Goal: Task Accomplishment & Management: Use online tool/utility

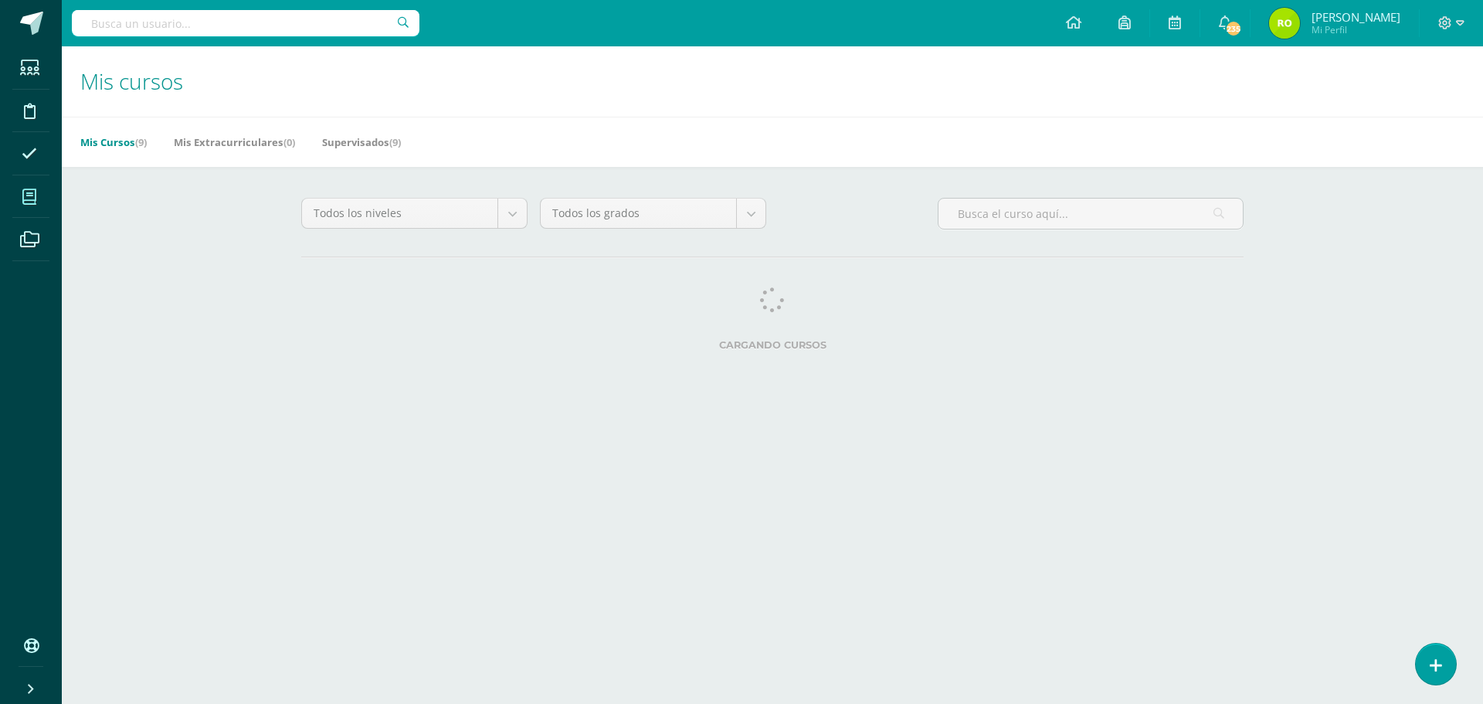
drag, startPoint x: 0, startPoint y: 0, endPoint x: 134, endPoint y: 249, distance: 283.0
click at [134, 249] on div "Mis cursos Mis Cursos (9) Mis Extracurriculares (0) Supervisados (9) Todos los …" at bounding box center [772, 216] width 1421 height 341
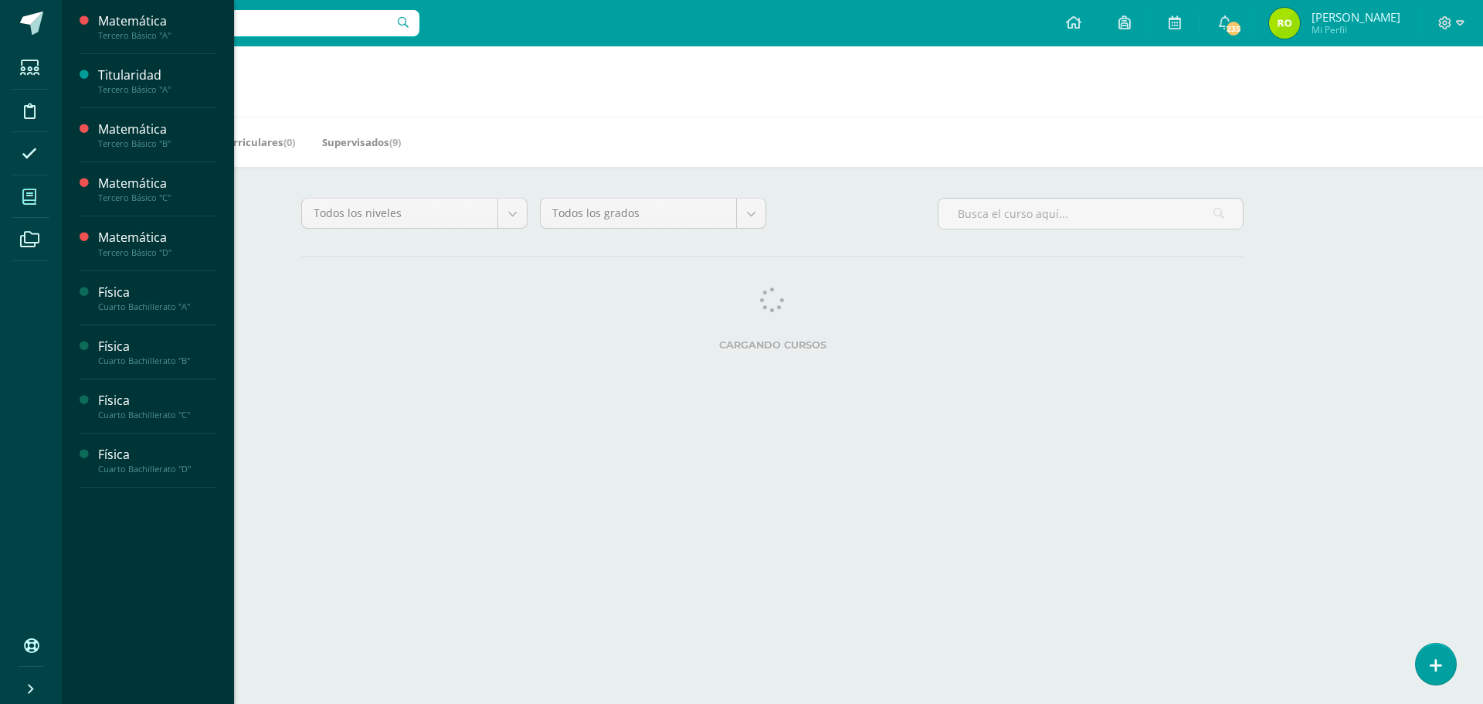
click at [36, 201] on icon at bounding box center [29, 196] width 14 height 15
click at [127, 240] on div "Matemática" at bounding box center [156, 238] width 117 height 18
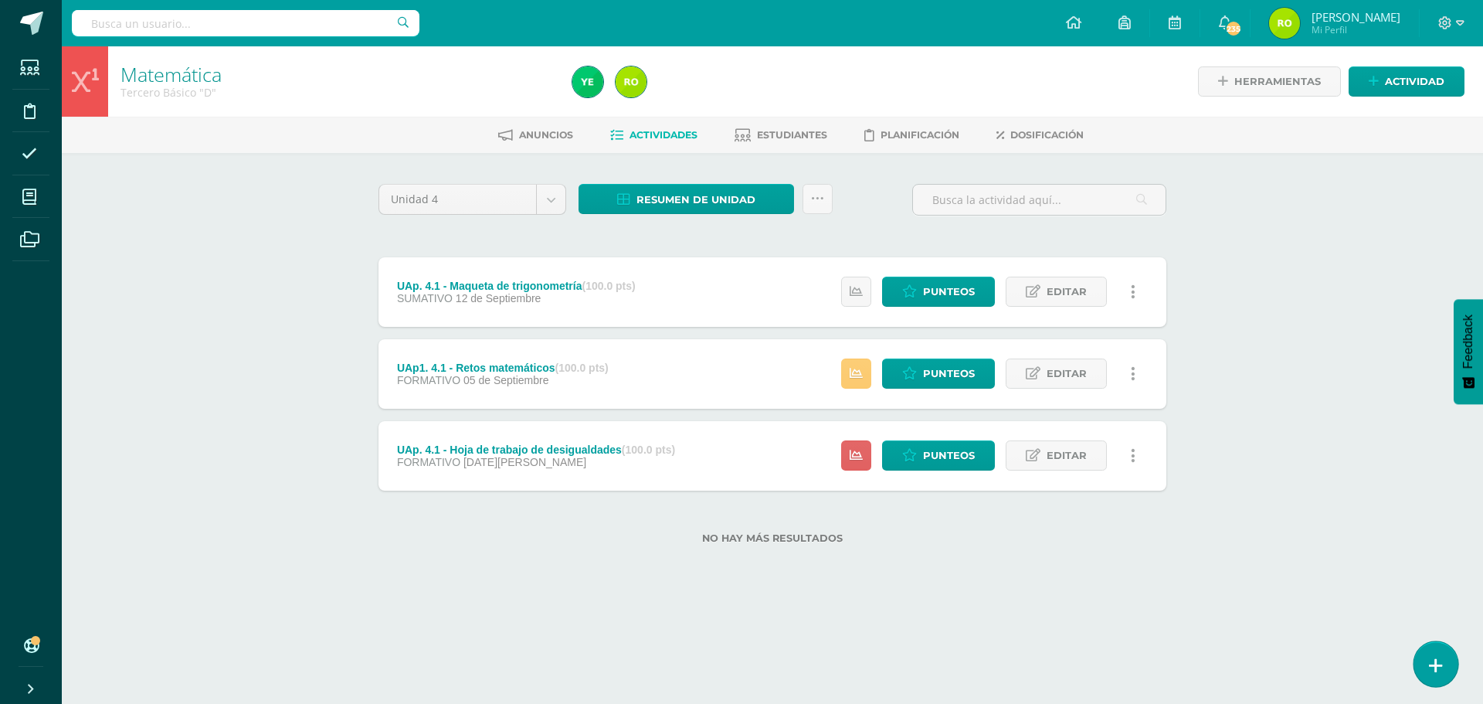
click at [1433, 662] on icon at bounding box center [1436, 665] width 14 height 18
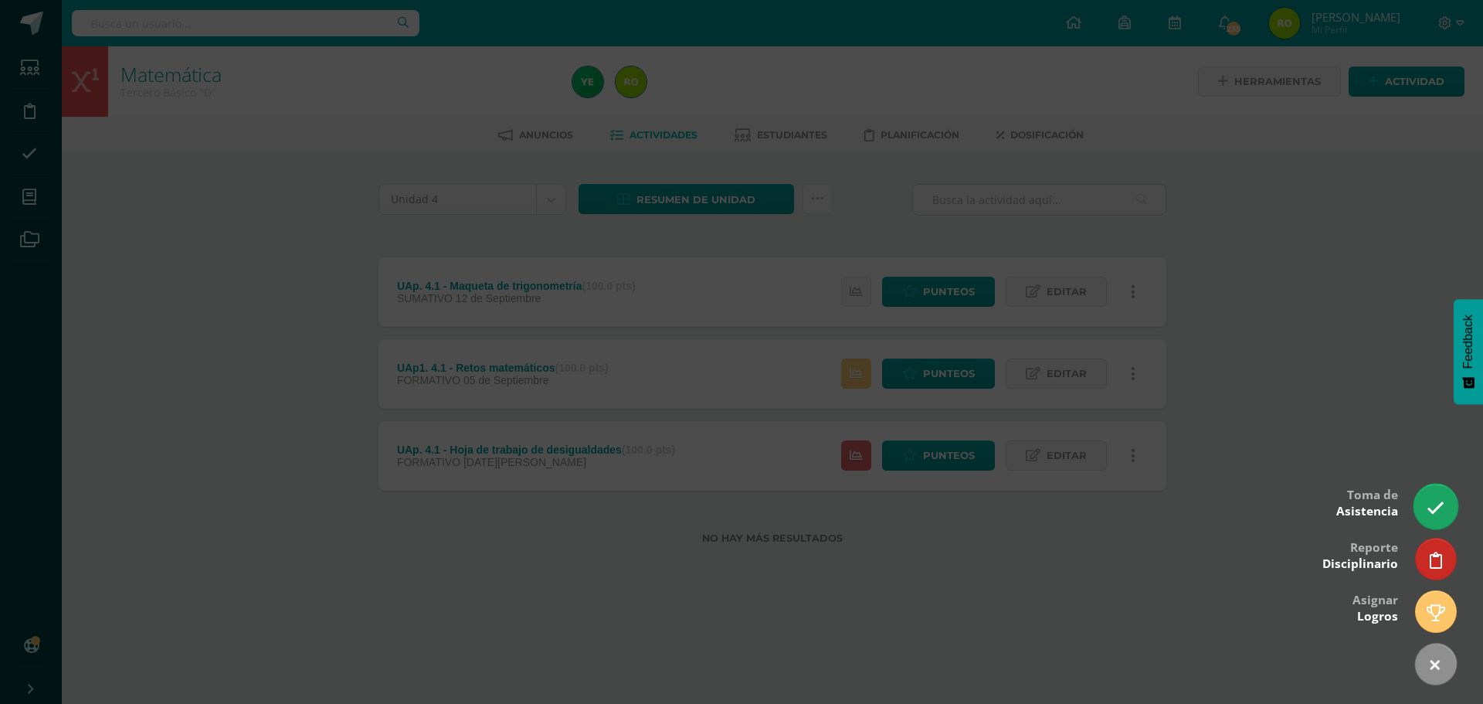
click at [1427, 504] on icon at bounding box center [1435, 508] width 18 height 18
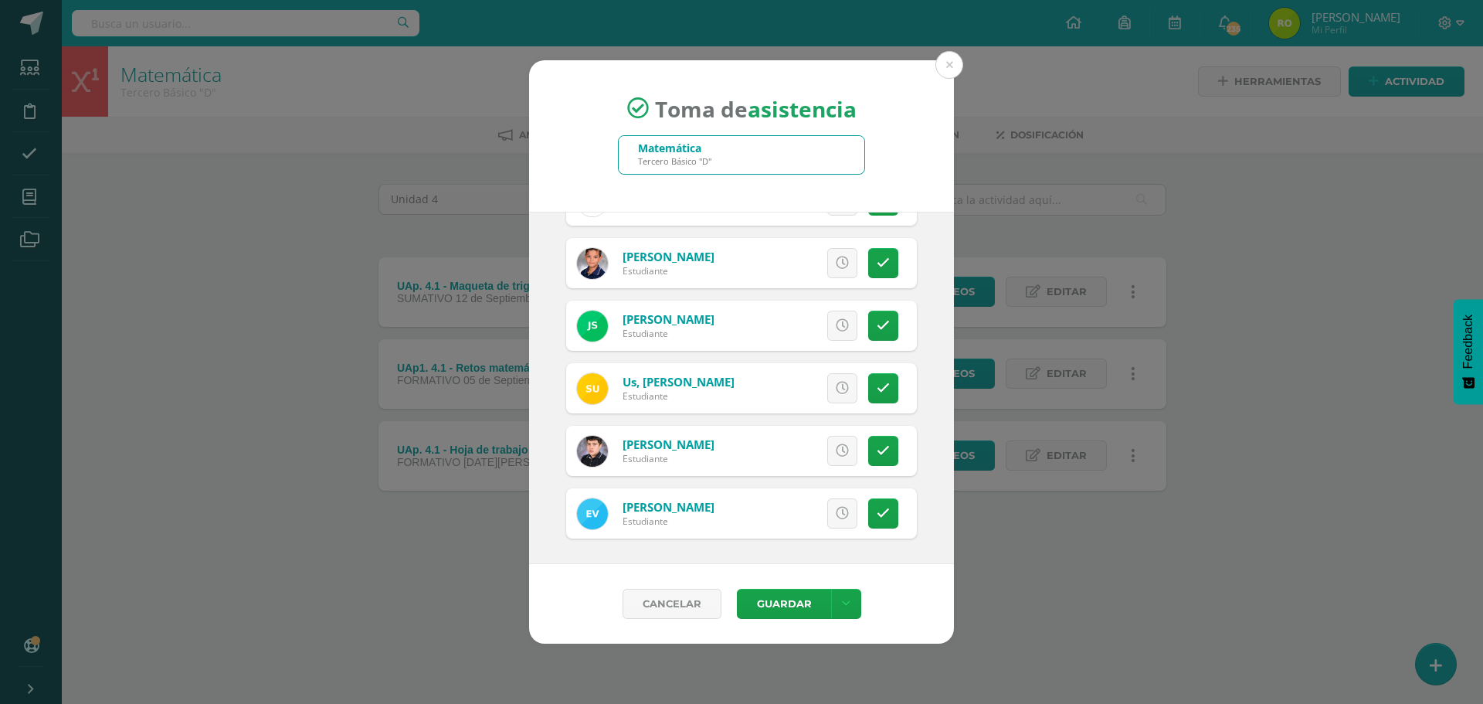
scroll to position [2343, 0]
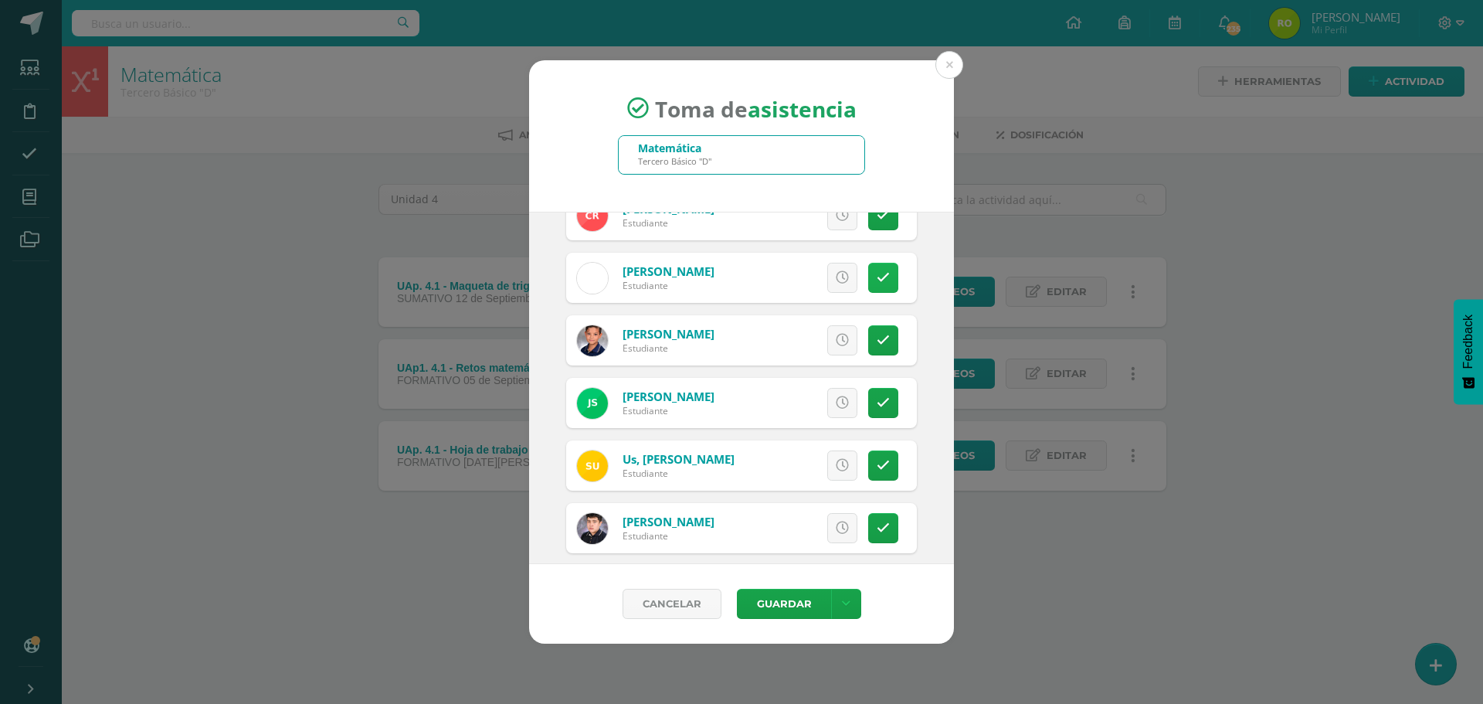
click at [876, 287] on link at bounding box center [883, 278] width 30 height 30
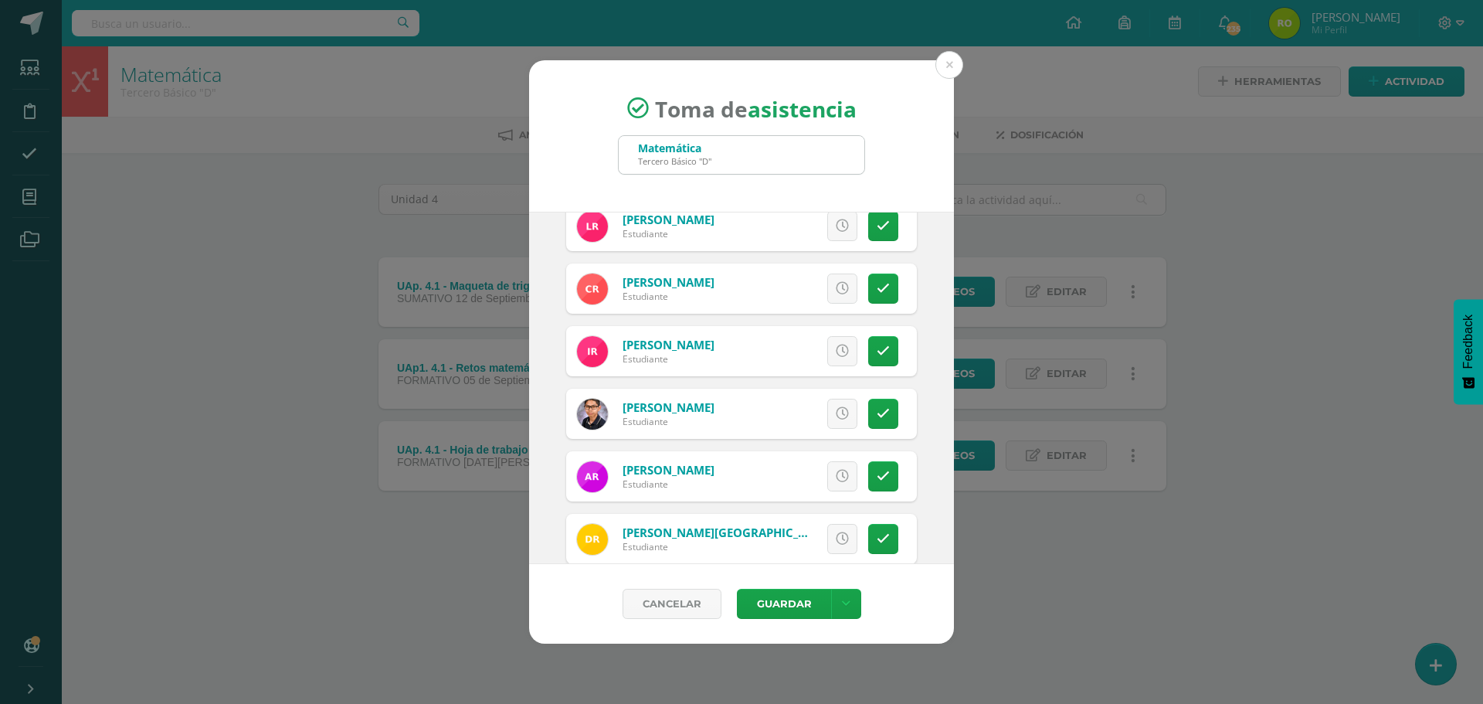
scroll to position [1880, 0]
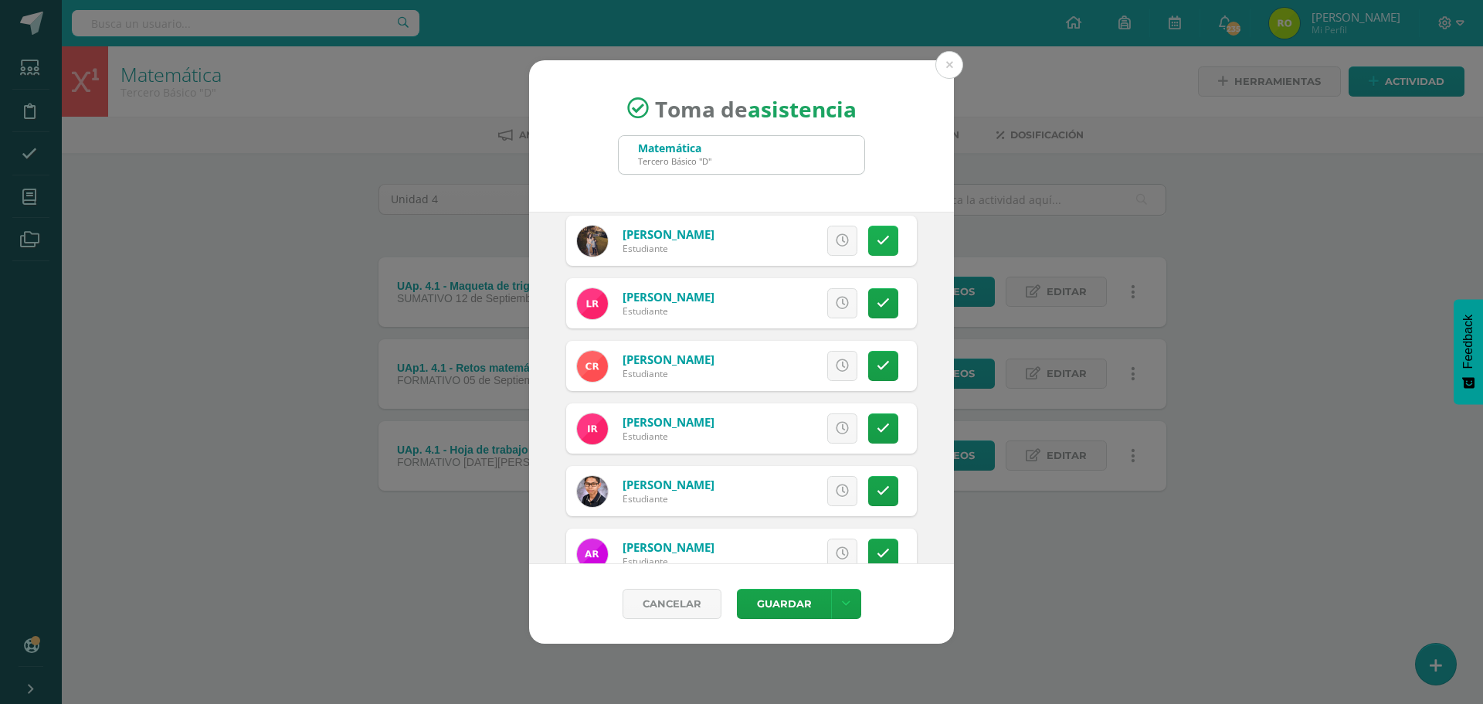
click at [880, 238] on link at bounding box center [883, 241] width 30 height 30
click at [796, 606] on button "Guardar" at bounding box center [784, 604] width 94 height 30
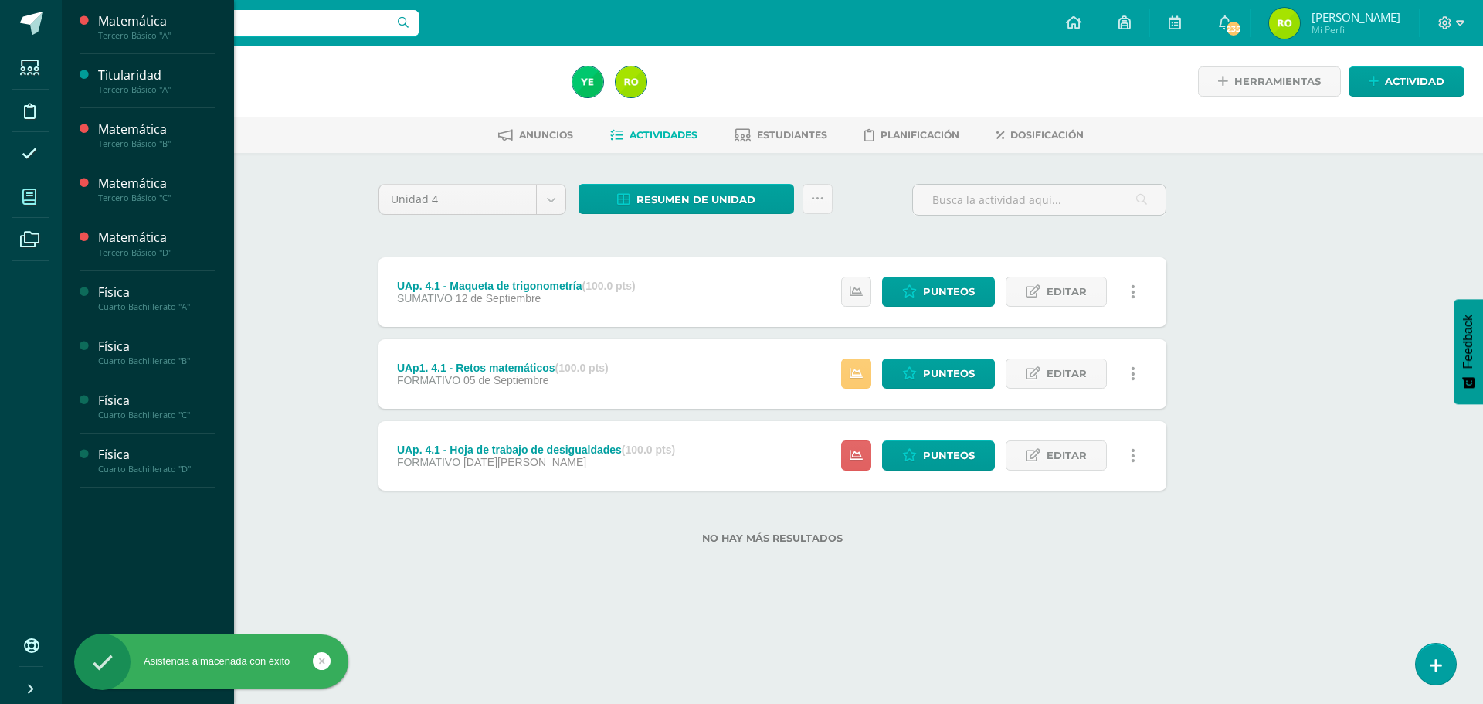
click at [30, 204] on icon at bounding box center [29, 196] width 14 height 15
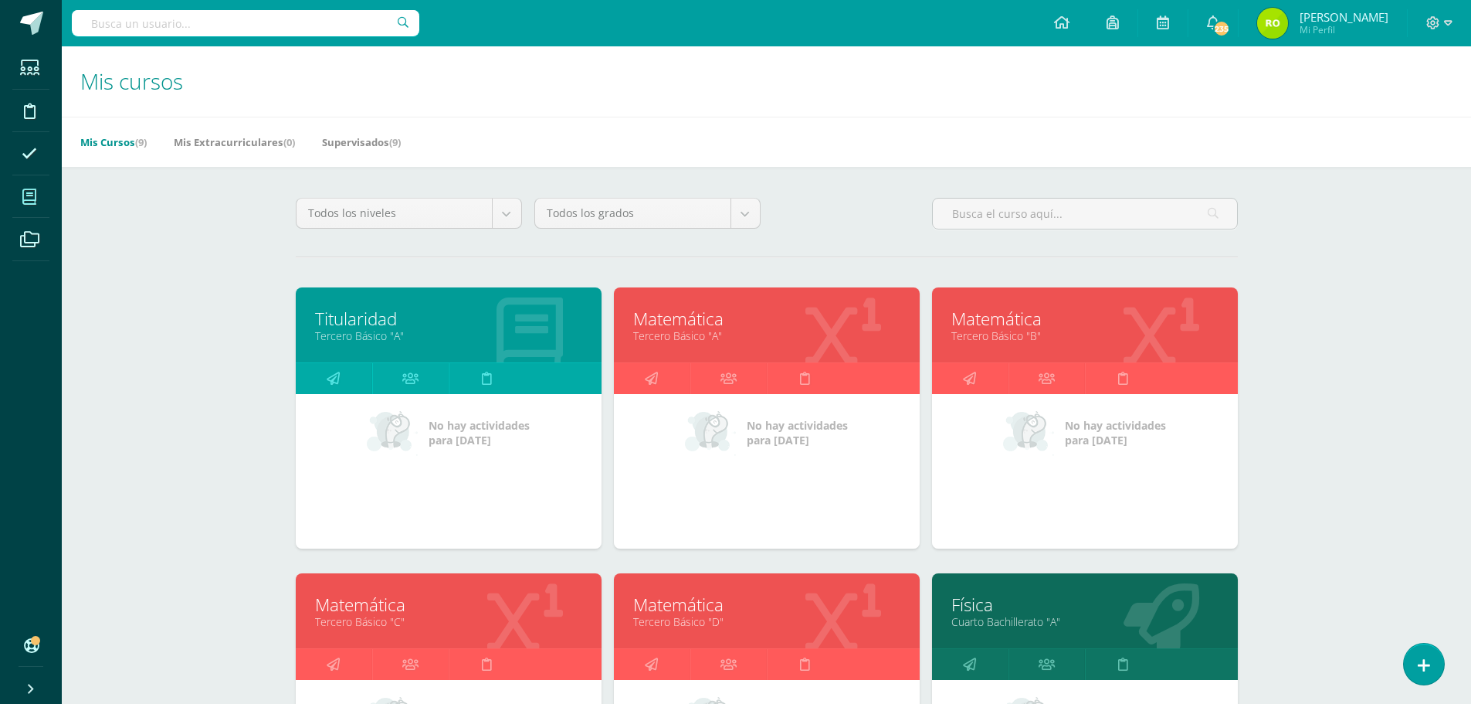
click at [677, 337] on link "Tercero Básico "A"" at bounding box center [766, 335] width 267 height 15
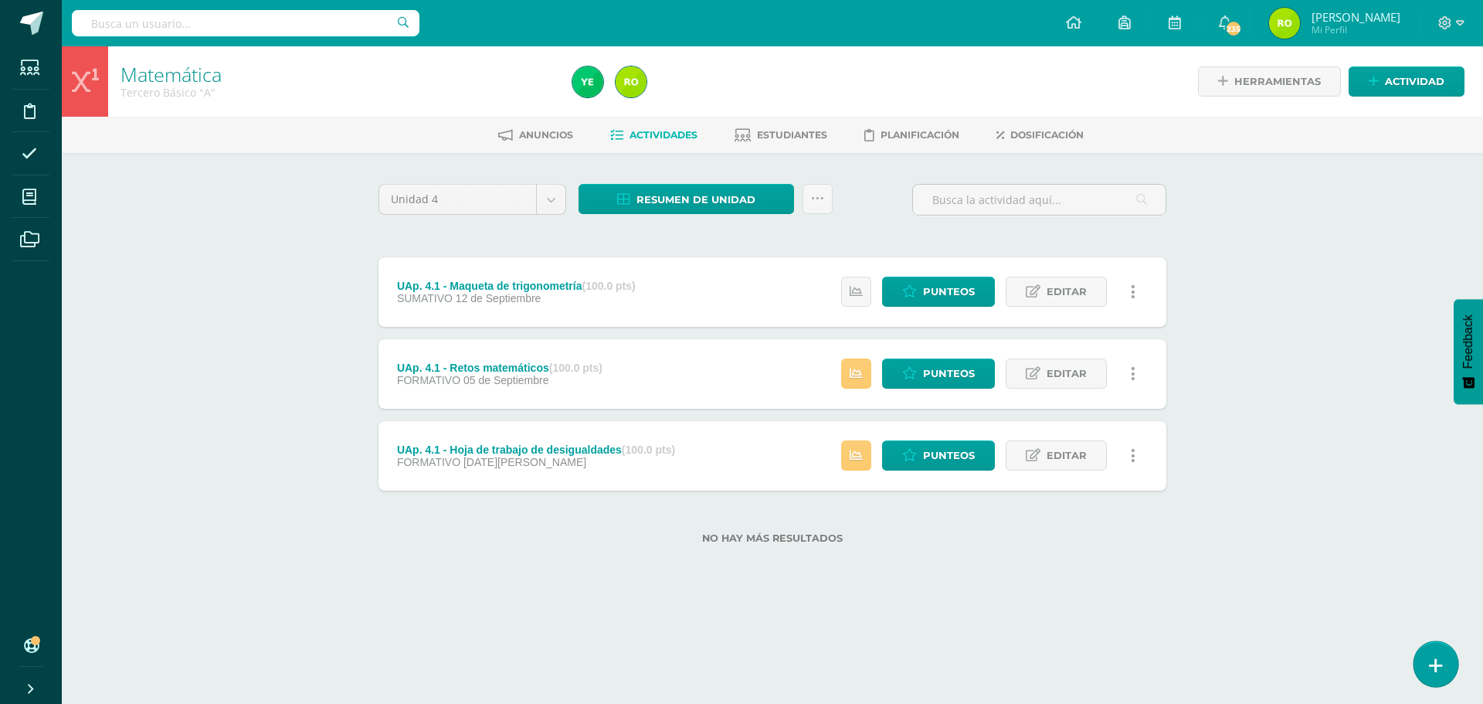
click at [1432, 661] on icon at bounding box center [1436, 665] width 14 height 18
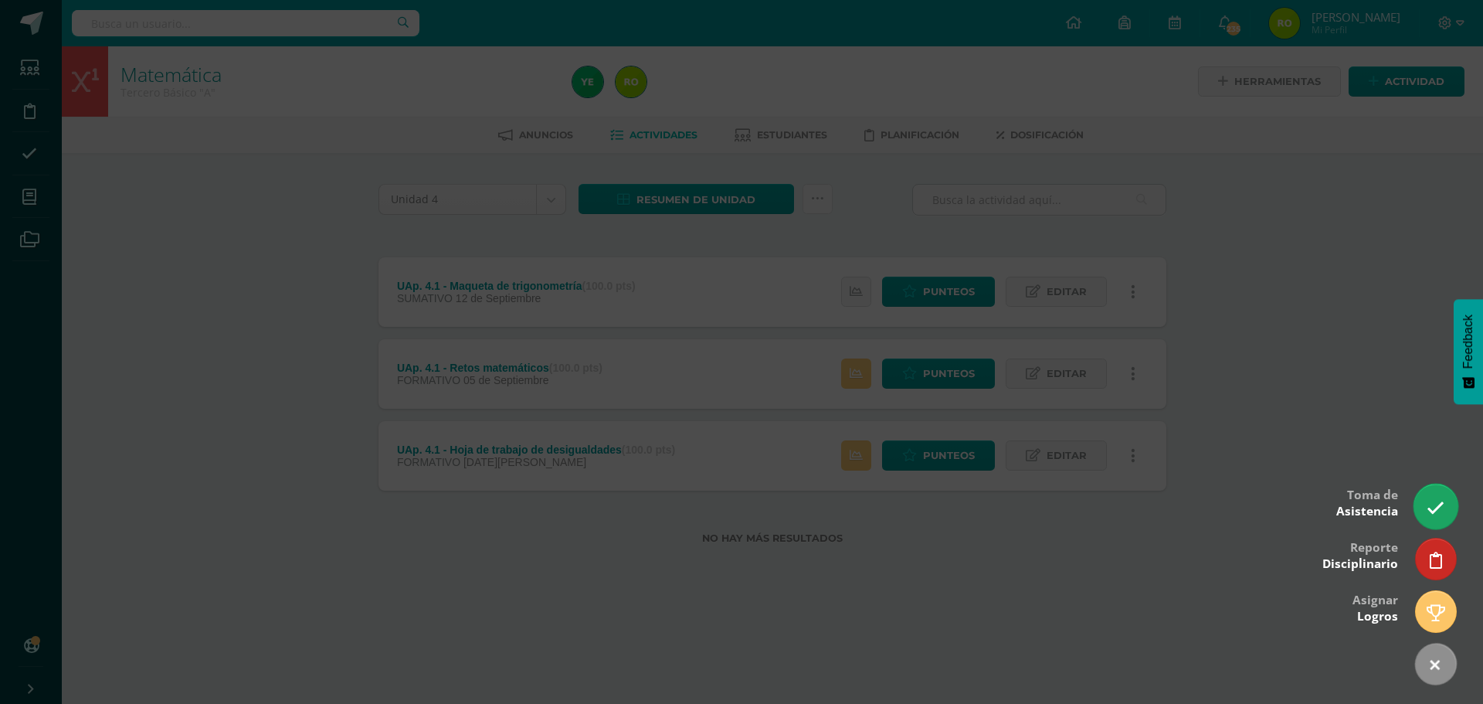
click at [1433, 504] on icon at bounding box center [1435, 508] width 18 height 18
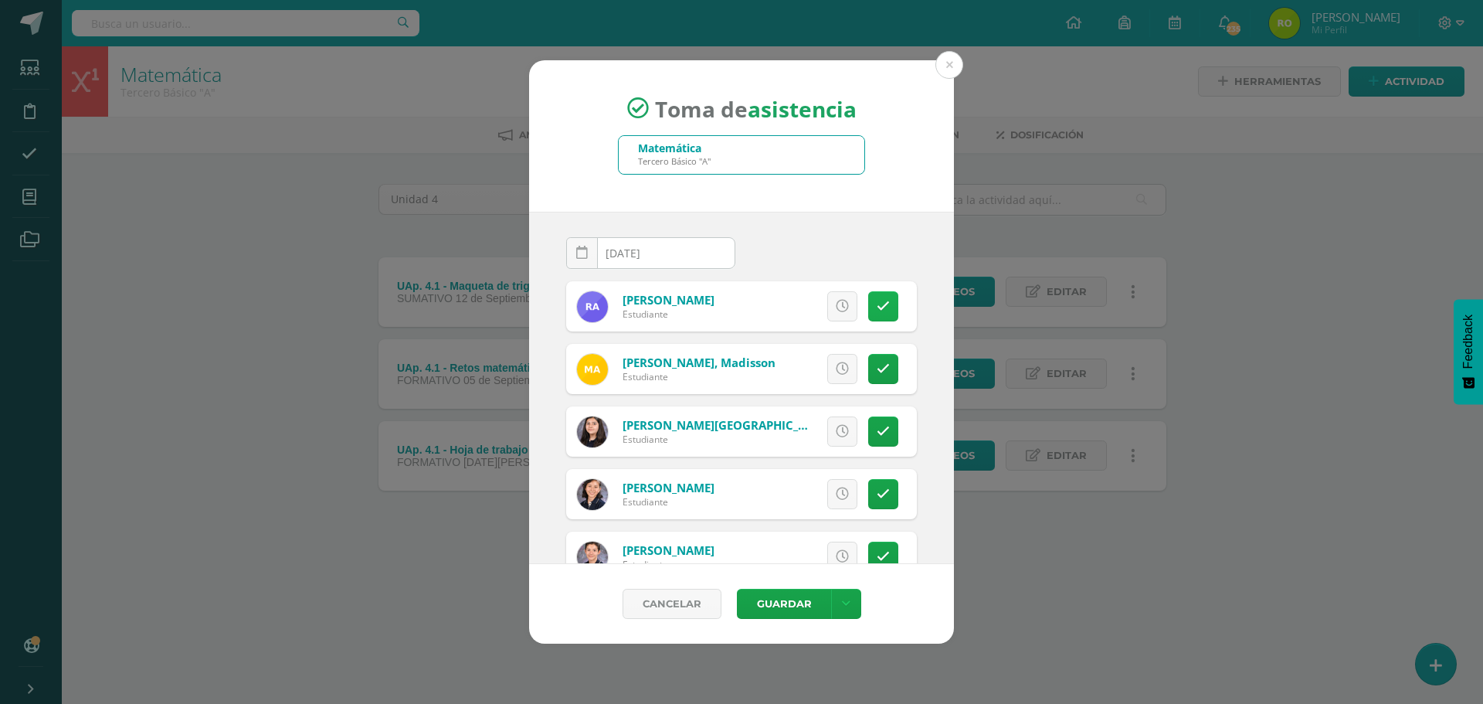
click at [877, 311] on icon at bounding box center [883, 306] width 13 height 13
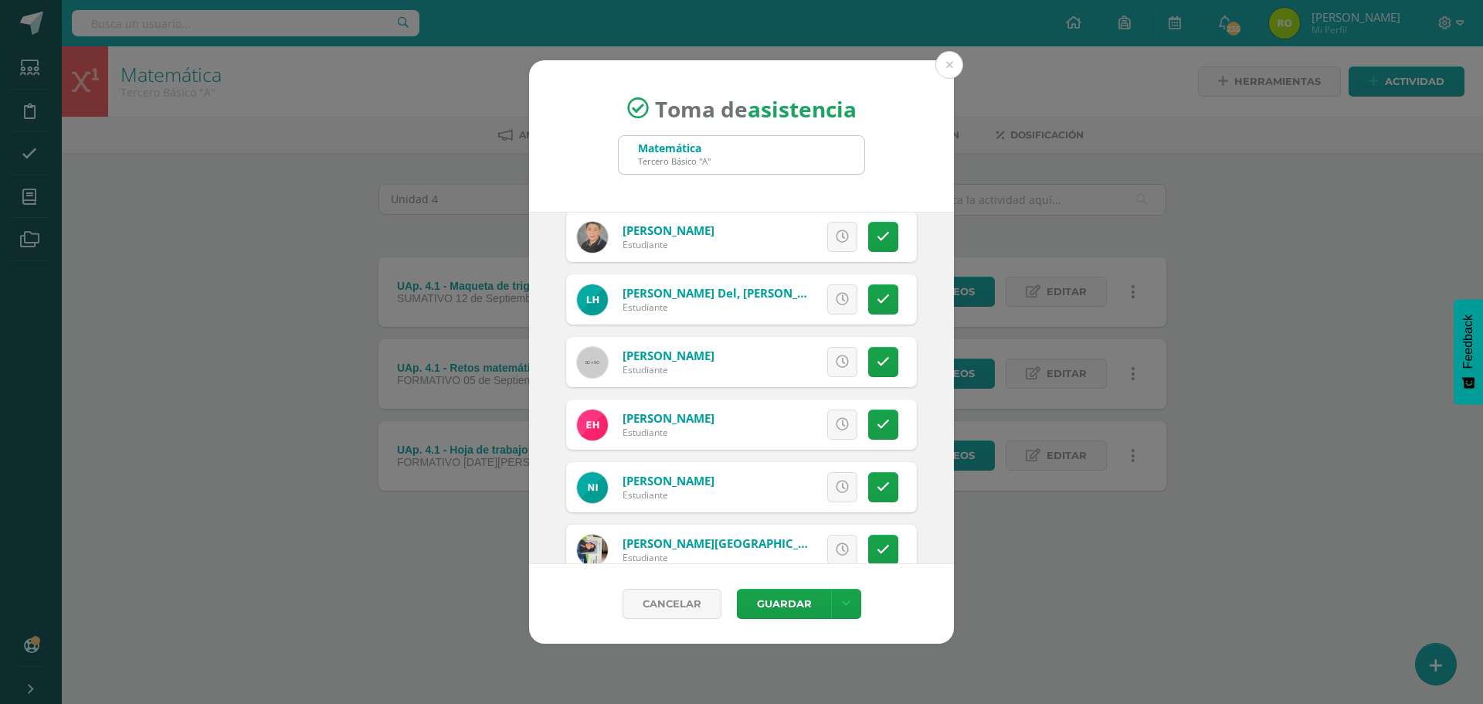
scroll to position [772, 0]
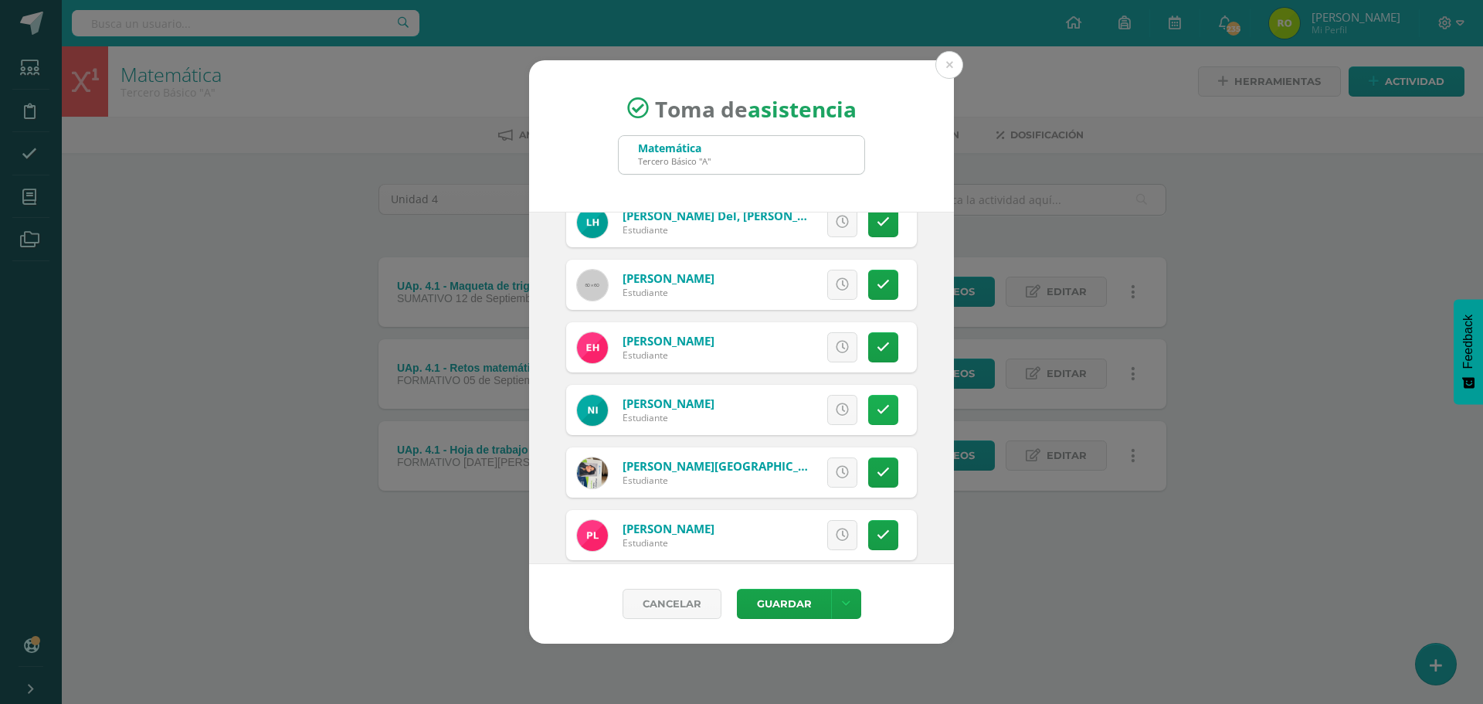
click at [877, 413] on icon at bounding box center [883, 409] width 13 height 13
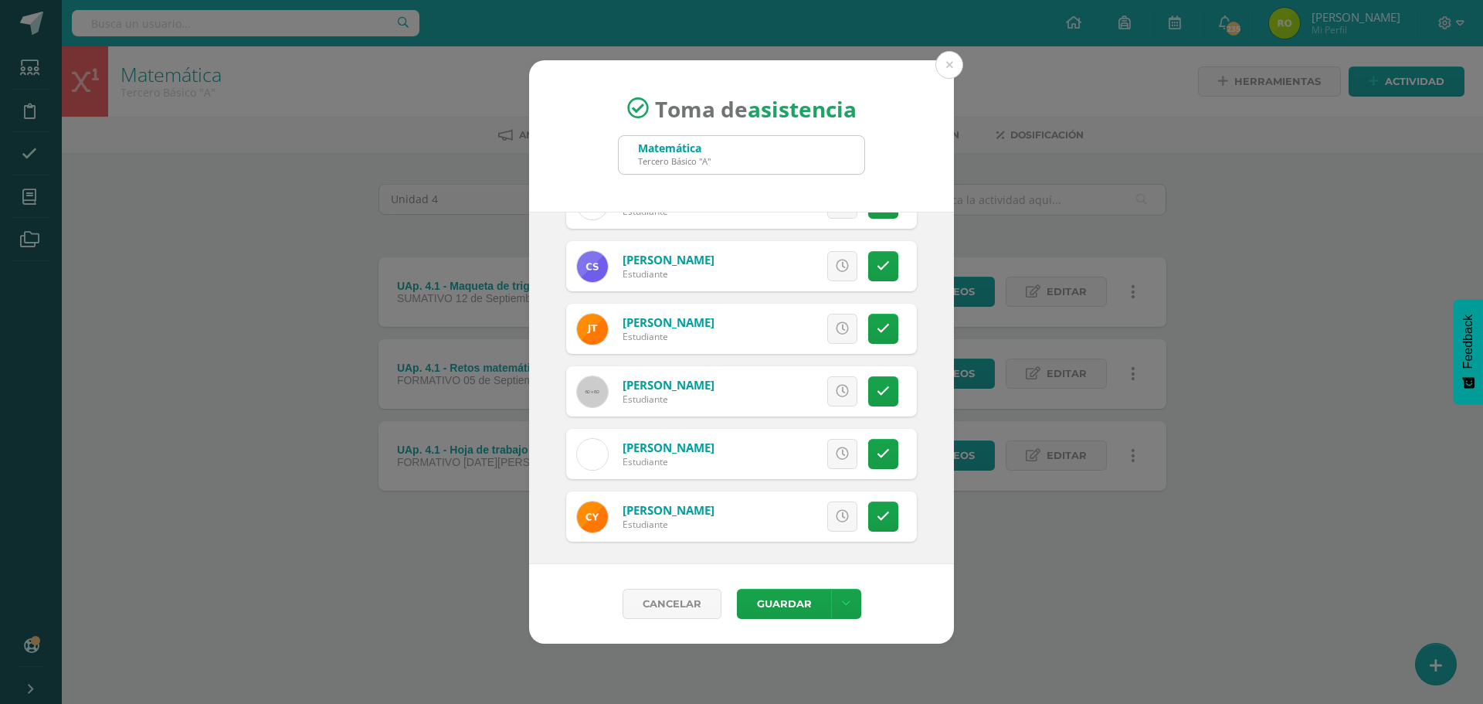
scroll to position [2420, 0]
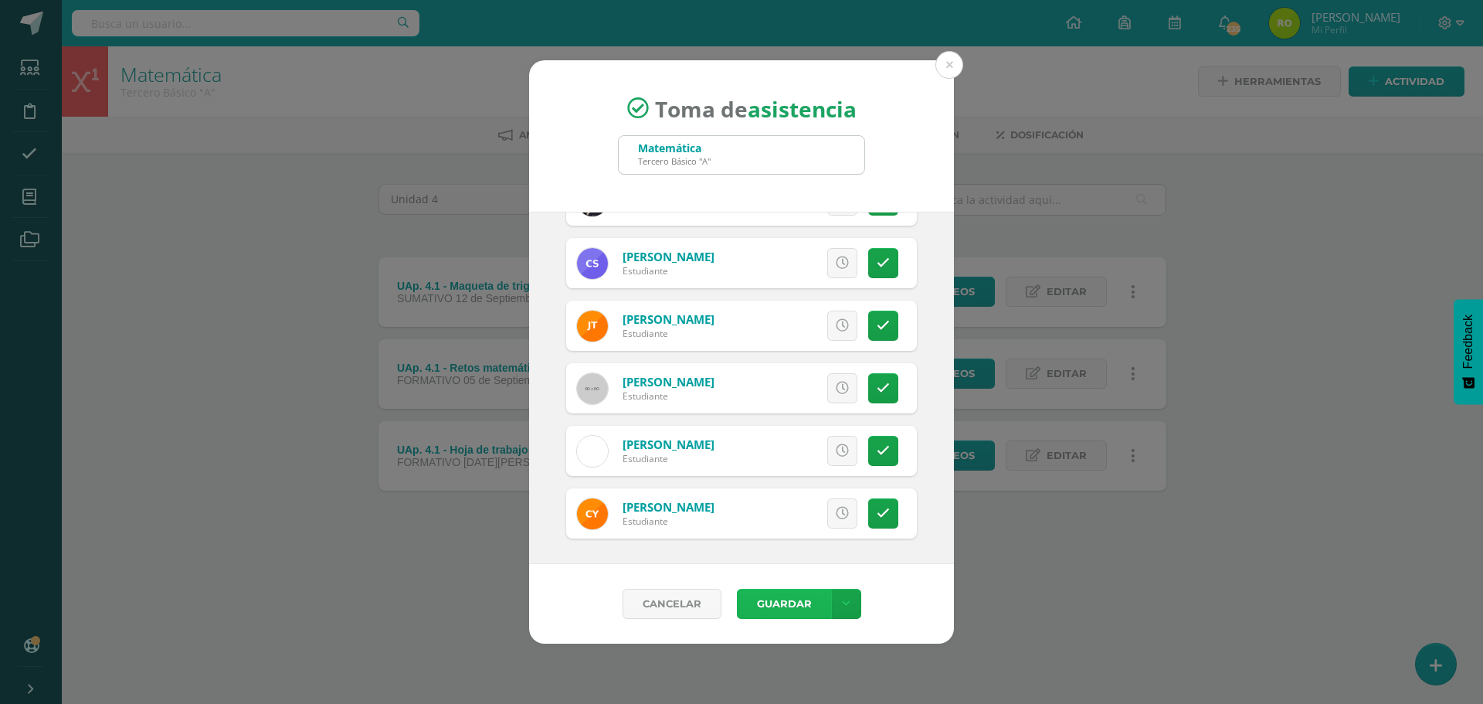
click at [795, 603] on button "Guardar" at bounding box center [784, 604] width 94 height 30
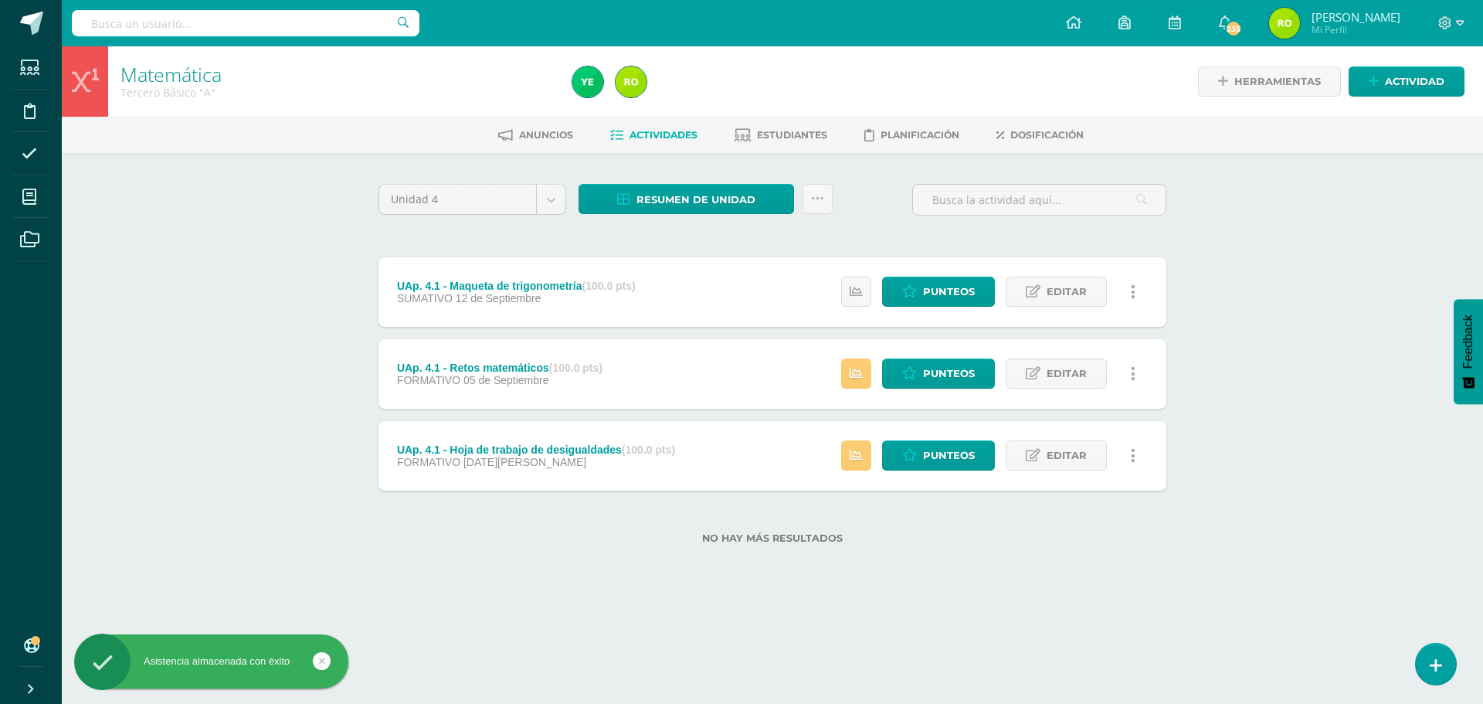
click at [239, 409] on div "Matemática Tercero Básico "A" Herramientas Detalle de asistencias Actividad Anu…" at bounding box center [772, 319] width 1421 height 547
